Goal: Information Seeking & Learning: Learn about a topic

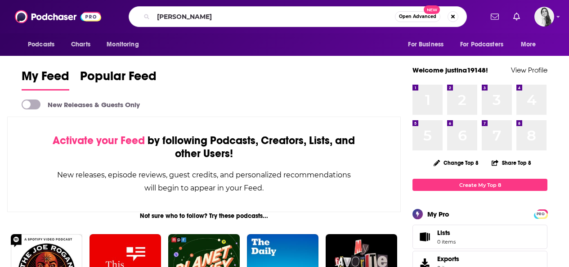
type input "[PERSON_NAME]"
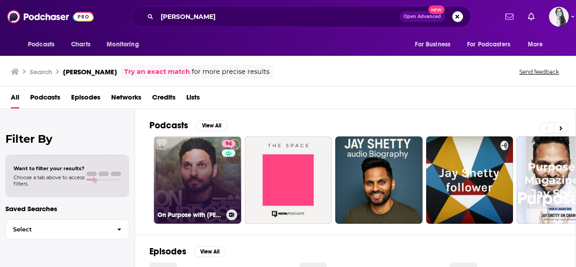
click at [192, 145] on link "94 On Purpose with [PERSON_NAME]" at bounding box center [197, 179] width 87 height 87
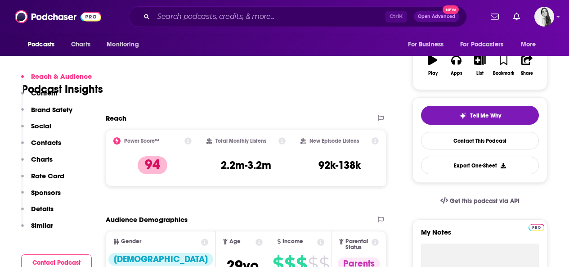
scroll to position [135, 0]
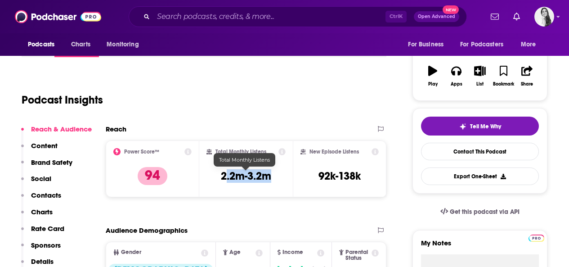
drag, startPoint x: 277, startPoint y: 178, endPoint x: 226, endPoint y: 176, distance: 51.3
click at [226, 176] on div "Total Monthly Listens 2.2m-3.2m" at bounding box center [246, 168] width 79 height 41
click at [220, 177] on div "Total Monthly Listens 2.2m-3.2m" at bounding box center [246, 168] width 79 height 41
drag, startPoint x: 217, startPoint y: 179, endPoint x: 284, endPoint y: 174, distance: 67.2
click at [278, 178] on div "Total Monthly Listens 2.2m-3.2m" at bounding box center [246, 168] width 79 height 41
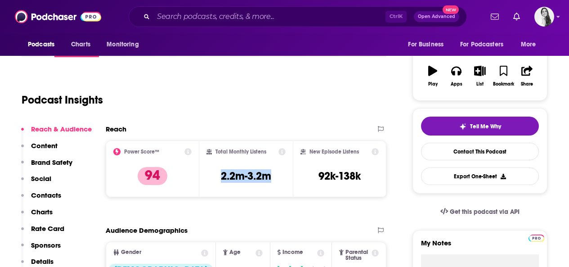
copy h3 "2.2m-3.2m"
click at [191, 21] on input "Search podcasts, credits, & more..." at bounding box center [270, 16] width 232 height 14
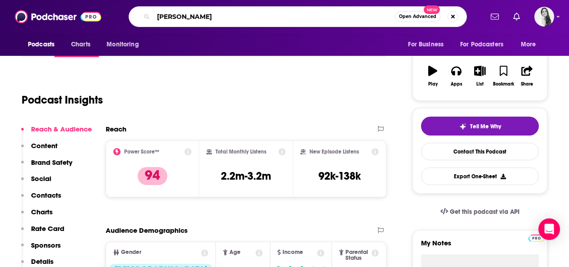
type input "[PERSON_NAME]"
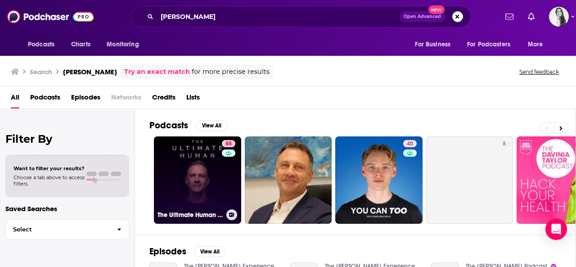
click at [203, 178] on link "85 The Ultimate Human with [PERSON_NAME]" at bounding box center [197, 179] width 87 height 87
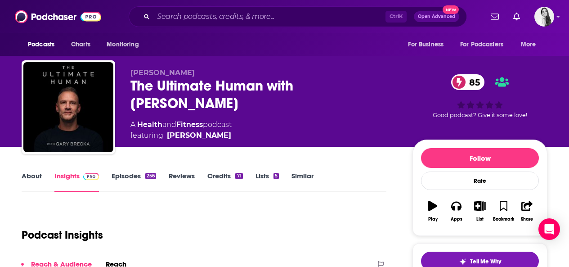
scroll to position [135, 0]
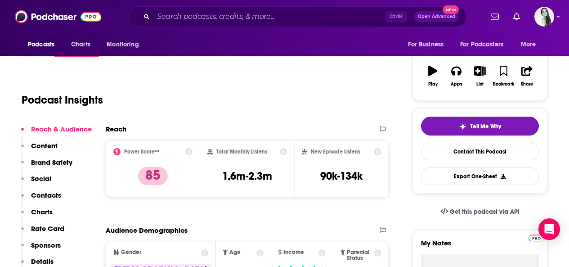
click at [221, 175] on div "Total Monthly Listens 1.6m-2.3m" at bounding box center [248, 168] width 80 height 41
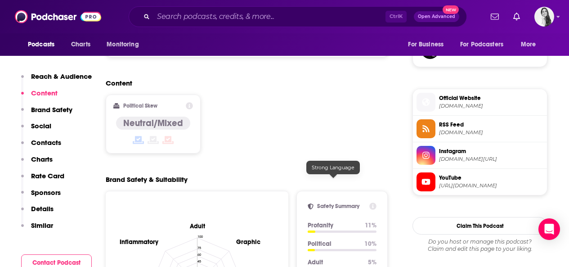
scroll to position [405, 0]
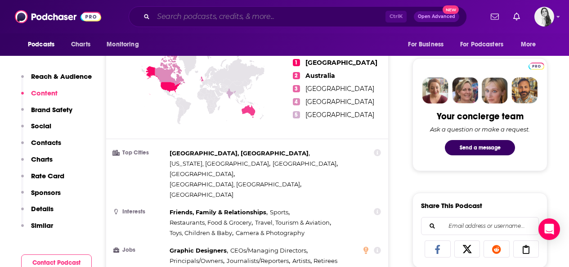
click at [192, 14] on input "Search podcasts, credits, & more..." at bounding box center [270, 16] width 232 height 14
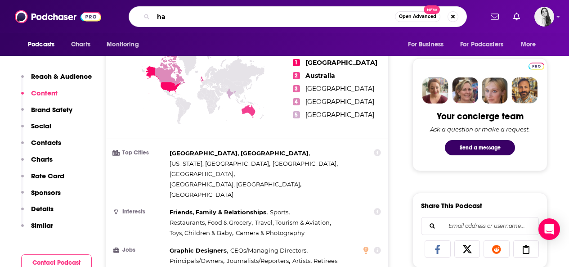
type input "h"
type input "[PERSON_NAME]"
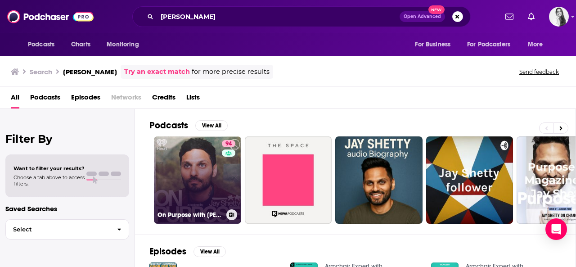
click at [203, 167] on link "94 On Purpose with [PERSON_NAME]" at bounding box center [197, 179] width 87 height 87
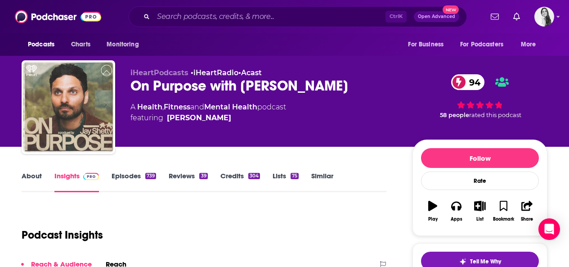
scroll to position [180, 0]
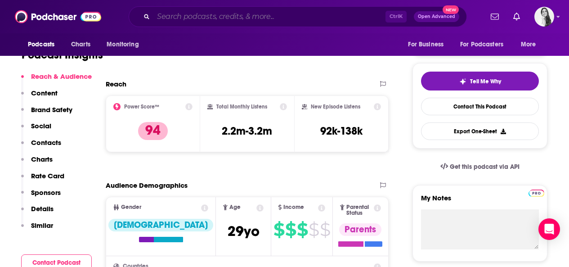
click at [196, 21] on input "Search podcasts, credits, & more..." at bounding box center [270, 16] width 232 height 14
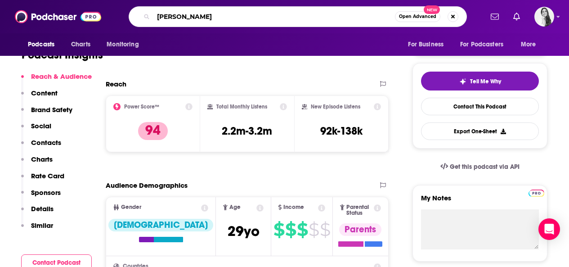
type input "[PERSON_NAME]"
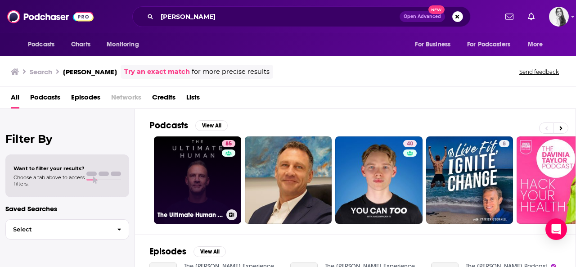
click at [215, 181] on link "85 The Ultimate Human with [PERSON_NAME]" at bounding box center [197, 179] width 87 height 87
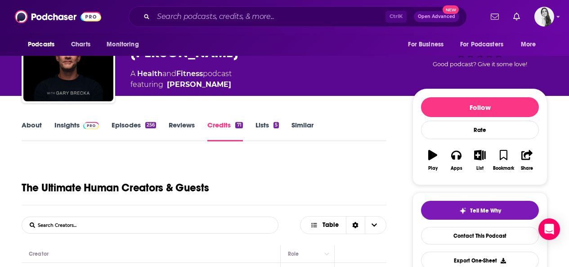
scroll to position [45, 0]
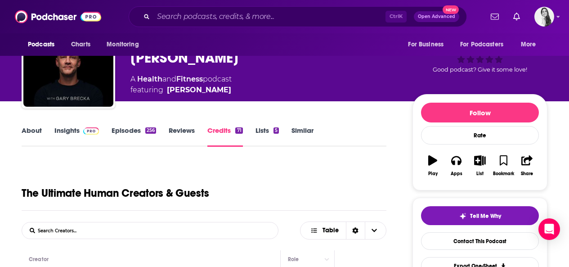
click at [34, 130] on link "About" at bounding box center [32, 136] width 20 height 21
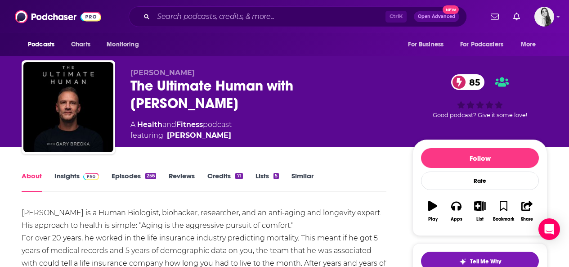
click at [77, 177] on link "Insights" at bounding box center [76, 182] width 45 height 21
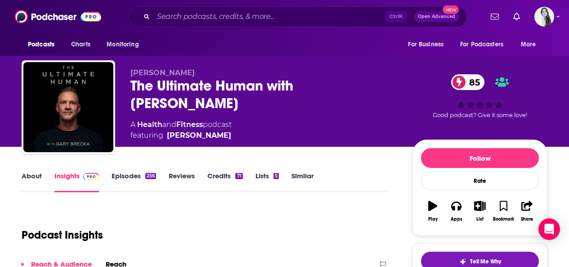
scroll to position [135, 0]
